Goal: Information Seeking & Learning: Learn about a topic

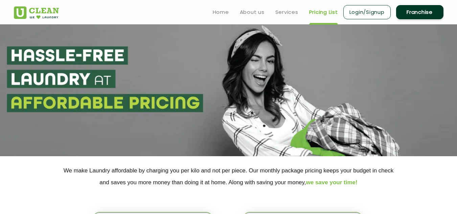
click at [322, 12] on link "Pricing List" at bounding box center [323, 12] width 29 height 8
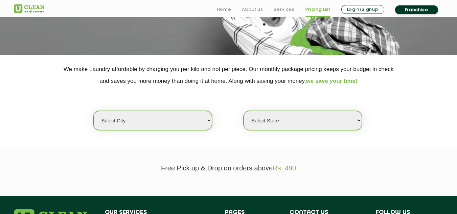
scroll to position [105, 0]
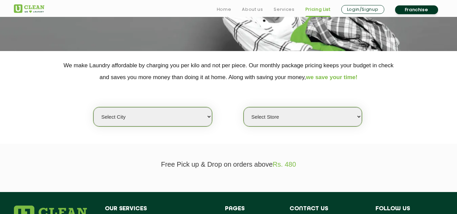
click at [126, 119] on select "Select city [GEOGRAPHIC_DATA] [GEOGRAPHIC_DATA] [GEOGRAPHIC_DATA] [GEOGRAPHIC_D…" at bounding box center [152, 116] width 118 height 19
select select "16"
click at [93, 107] on select "Select city [GEOGRAPHIC_DATA] [GEOGRAPHIC_DATA] [GEOGRAPHIC_DATA] [GEOGRAPHIC_D…" at bounding box center [152, 116] width 118 height 19
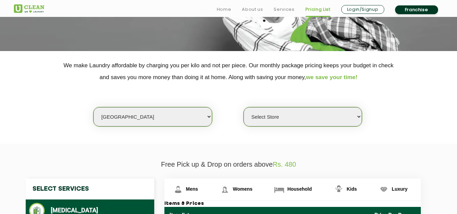
click at [295, 121] on select "Select Store UClean Powai UClean Deonar UClean LBS Marg UClean Chembur UClean W…" at bounding box center [302, 116] width 118 height 19
select select "440"
click at [243, 107] on select "Select Store UClean Powai UClean Deonar UClean LBS Marg UClean Chembur UClean W…" at bounding box center [302, 116] width 118 height 19
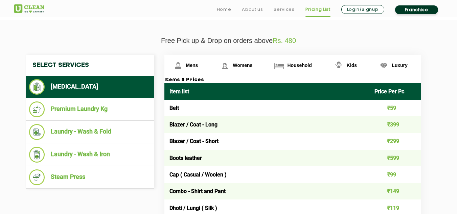
scroll to position [232, 0]
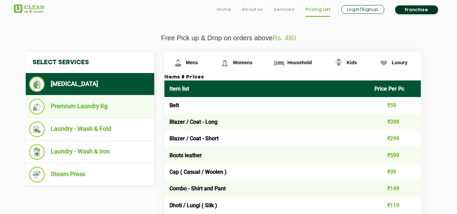
click at [87, 110] on li "Premium Laundry Kg" at bounding box center [90, 107] width 122 height 16
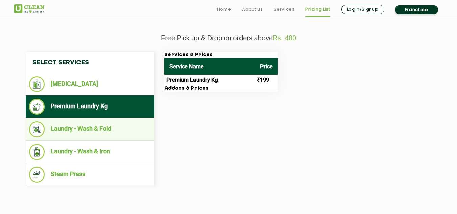
click at [88, 128] on li "Laundry - Wash & Fold" at bounding box center [90, 129] width 122 height 16
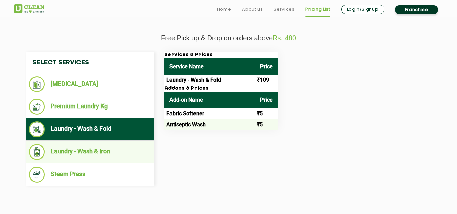
click at [87, 147] on li "Laundry - Wash & Iron" at bounding box center [90, 152] width 122 height 16
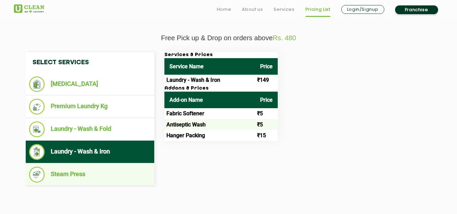
click at [88, 173] on li "Steam Press" at bounding box center [90, 175] width 122 height 16
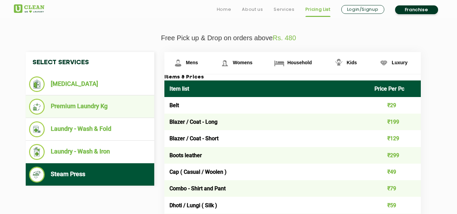
click at [77, 109] on li "Premium Laundry Kg" at bounding box center [90, 107] width 122 height 16
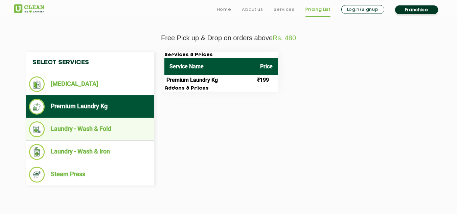
click at [83, 127] on li "Laundry - Wash & Fold" at bounding box center [90, 129] width 122 height 16
